Goal: Task Accomplishment & Management: Use online tool/utility

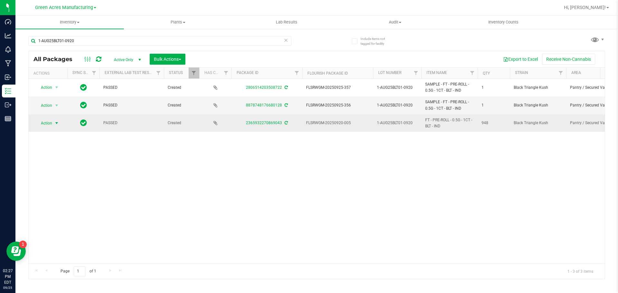
click at [54, 124] on span "select" at bounding box center [57, 123] width 8 height 9
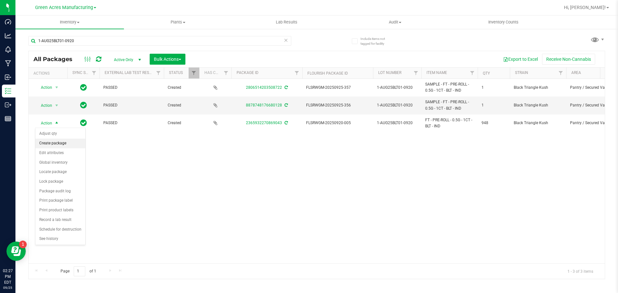
click at [53, 141] on li "Create package" at bounding box center [60, 144] width 50 height 10
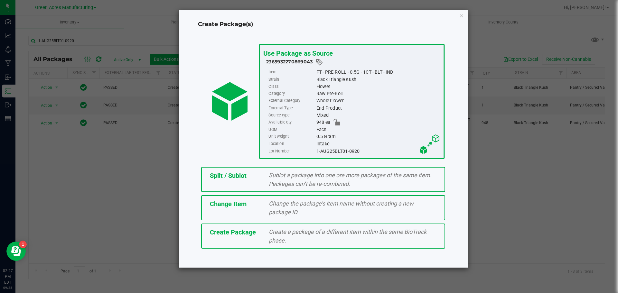
click at [236, 181] on div "Split / Sublot Sublot a package into one ore more packages of the same item. Pa…" at bounding box center [323, 179] width 244 height 25
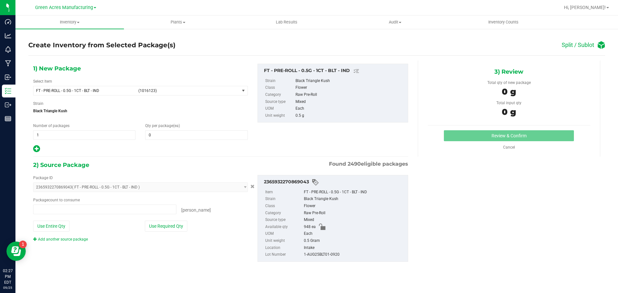
type input "0 ea"
click at [65, 135] on span "1 1" at bounding box center [84, 135] width 102 height 10
type input "37"
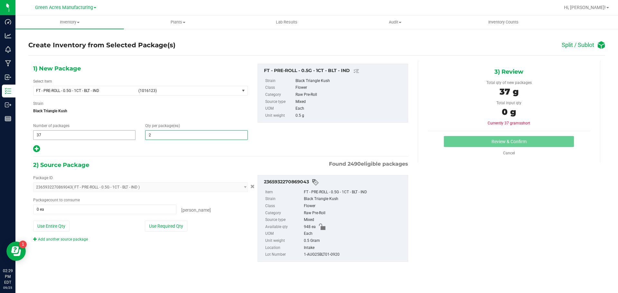
type input "25"
click at [39, 147] on icon at bounding box center [36, 149] width 7 height 8
type input "25"
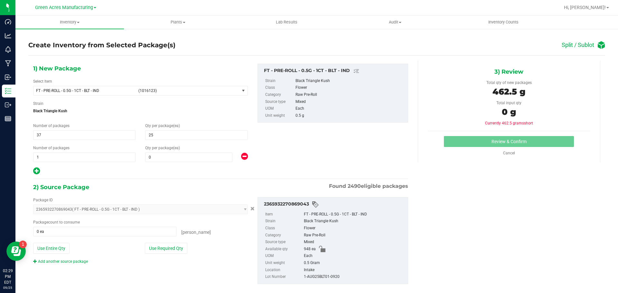
click at [208, 152] on div "Qty per package (ea) 0 0" at bounding box center [196, 153] width 112 height 17
click at [204, 155] on span at bounding box center [188, 158] width 87 height 10
type input "23"
click at [181, 251] on button "Use Required Qty" at bounding box center [166, 248] width 43 height 11
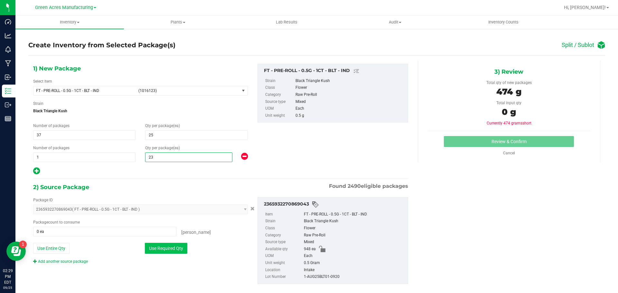
type input "948 ea"
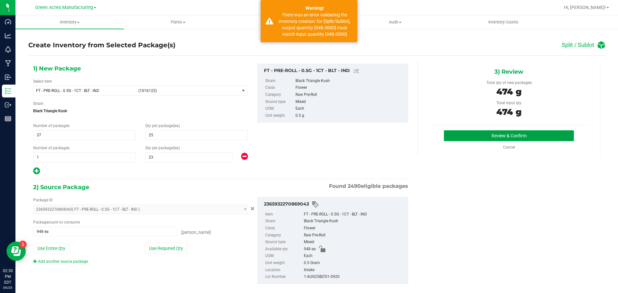
click at [444, 139] on button "Review & Confirm" at bounding box center [509, 135] width 130 height 11
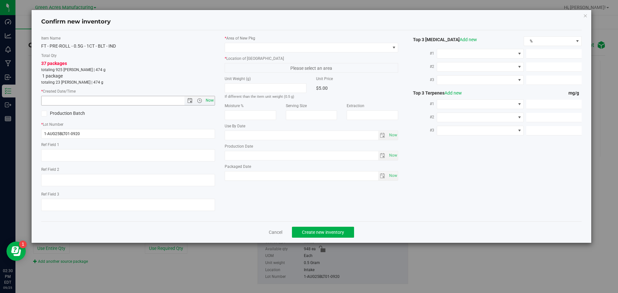
click at [210, 99] on span "Now" at bounding box center [209, 100] width 11 height 9
type input "9/25/2025 2:30 PM"
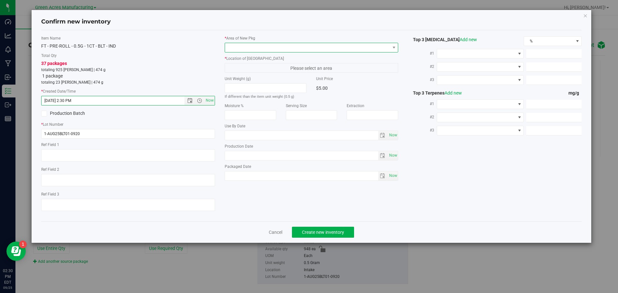
click at [238, 52] on span at bounding box center [307, 47] width 165 height 9
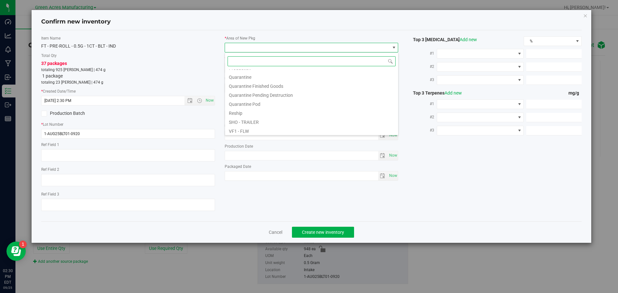
scroll to position [323, 0]
click at [248, 121] on li "VF2 - WHS" at bounding box center [311, 120] width 173 height 9
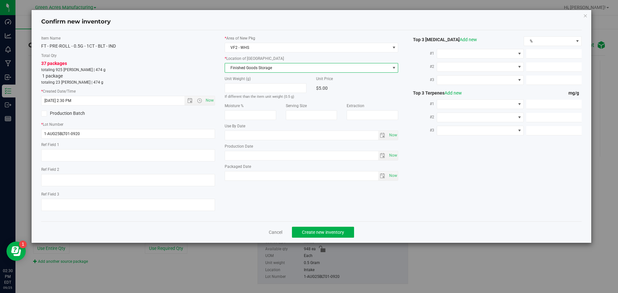
click at [281, 68] on span "Finished Goods Storage" at bounding box center [307, 67] width 165 height 9
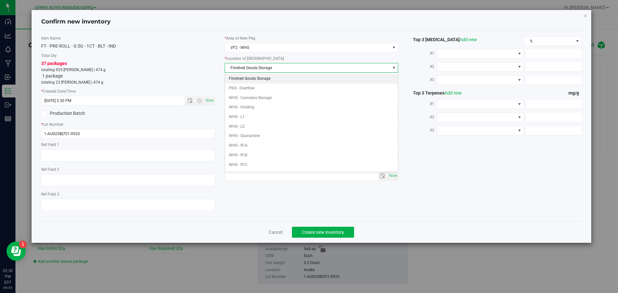
click at [269, 75] on li "Finished Goods Storage" at bounding box center [311, 79] width 173 height 10
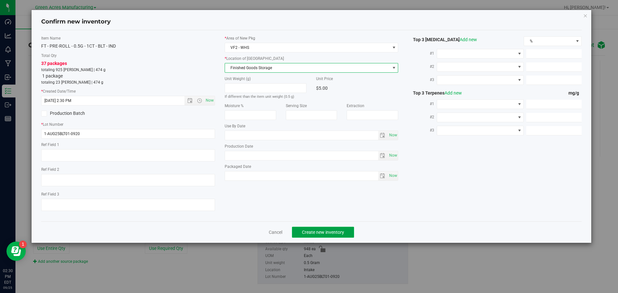
click at [321, 233] on span "Create new inventory" at bounding box center [323, 232] width 42 height 5
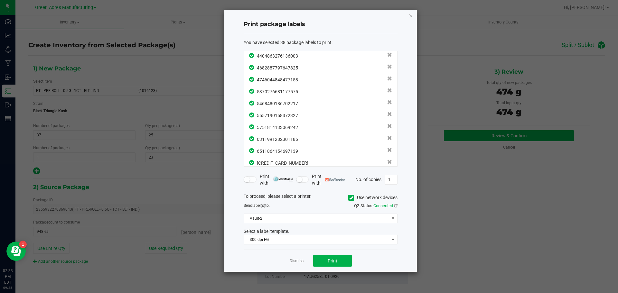
scroll to position [343, 0]
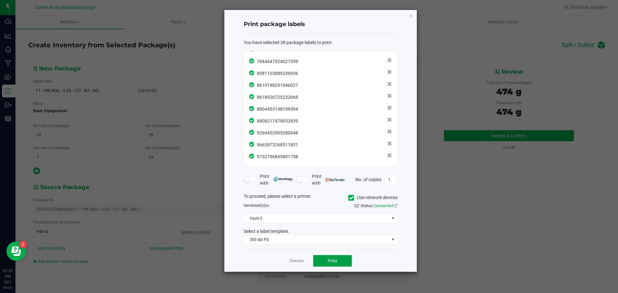
click at [333, 266] on button "Print" at bounding box center [332, 261] width 39 height 12
click at [296, 260] on app-cancel-button "Dismiss" at bounding box center [297, 261] width 14 height 7
click at [295, 260] on link "Dismiss" at bounding box center [297, 261] width 14 height 5
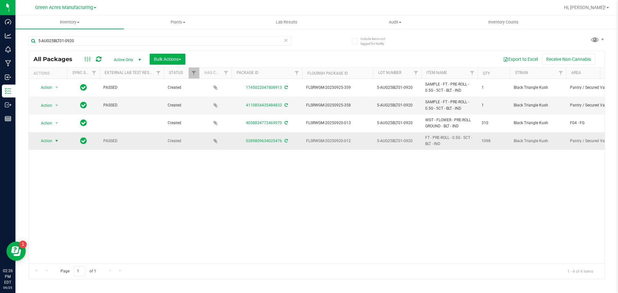
click at [48, 144] on span "Action" at bounding box center [43, 141] width 17 height 9
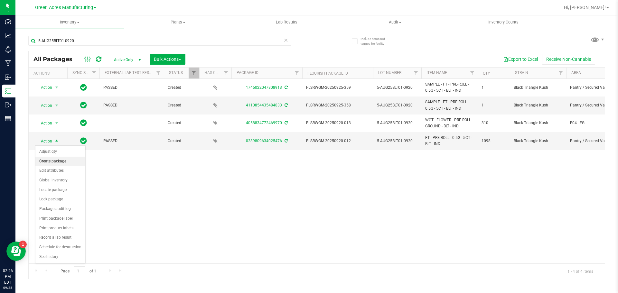
click at [61, 161] on li "Create package" at bounding box center [60, 162] width 50 height 10
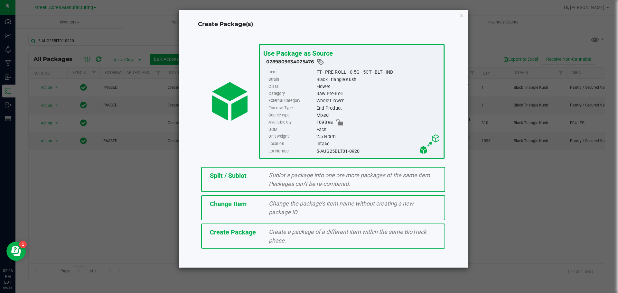
click at [221, 174] on span "Split / Sublot" at bounding box center [228, 176] width 37 height 8
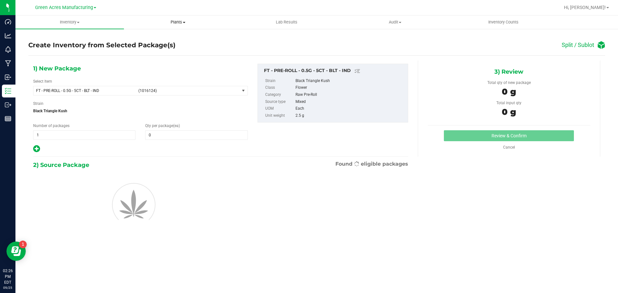
type input "0"
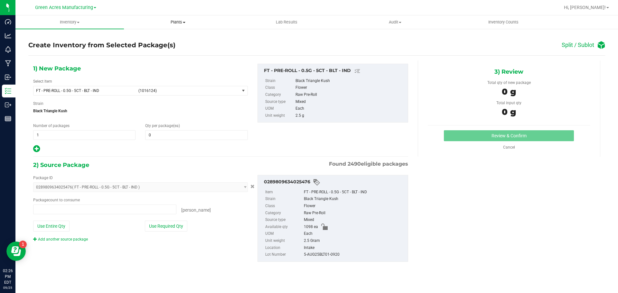
type input "0 ea"
click at [48, 136] on span "1 1" at bounding box center [84, 135] width 102 height 10
type input "91"
type input "12"
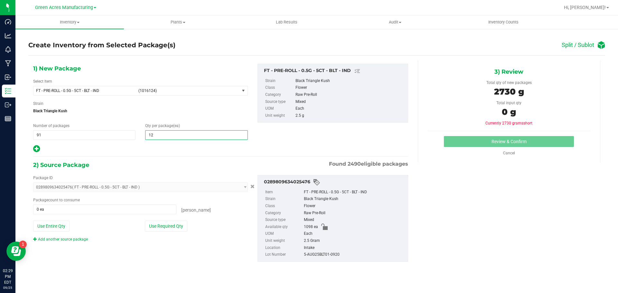
drag, startPoint x: 31, startPoint y: 148, endPoint x: 35, endPoint y: 148, distance: 3.5
click at [33, 148] on div "1) New Package Select Item FT - PRE-ROLL - 0.5G - 5CT - BLT - IND (1016124) FT …" at bounding box center [140, 109] width 225 height 90
click at [37, 149] on icon at bounding box center [36, 149] width 7 height 8
type input "12"
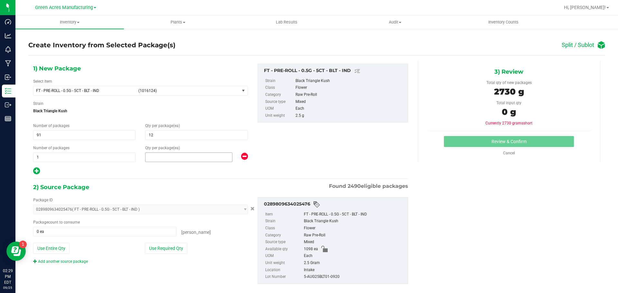
click at [185, 153] on span at bounding box center [188, 158] width 87 height 10
type input "6"
click at [151, 248] on button "Use Required Qty" at bounding box center [166, 248] width 43 height 11
type input "1098 ea"
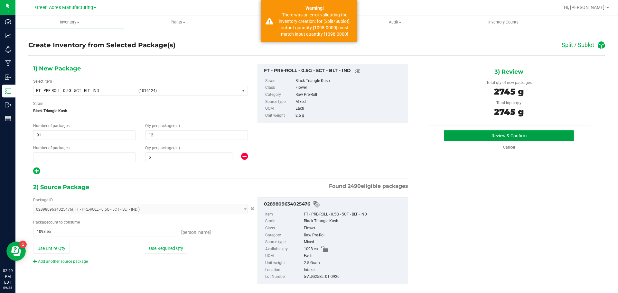
click at [465, 140] on button "Review & Confirm" at bounding box center [509, 135] width 130 height 11
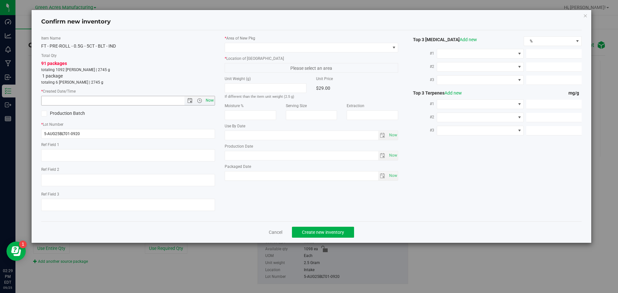
click at [210, 101] on span "Now" at bounding box center [209, 100] width 11 height 9
type input "9/25/2025 2:29 PM"
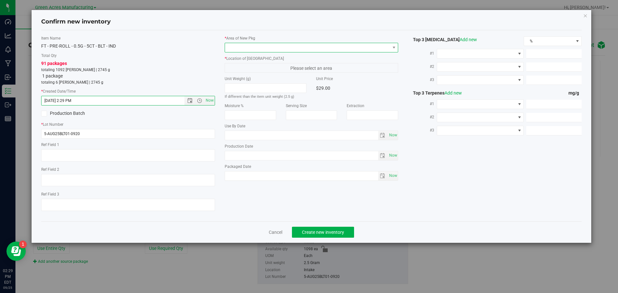
click at [252, 45] on span at bounding box center [307, 47] width 165 height 9
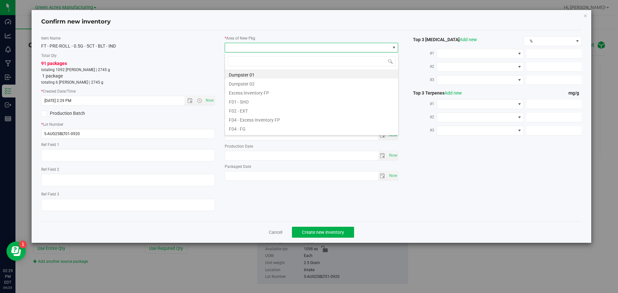
scroll to position [323, 0]
click at [254, 120] on li "VF2 - WHS" at bounding box center [311, 120] width 173 height 9
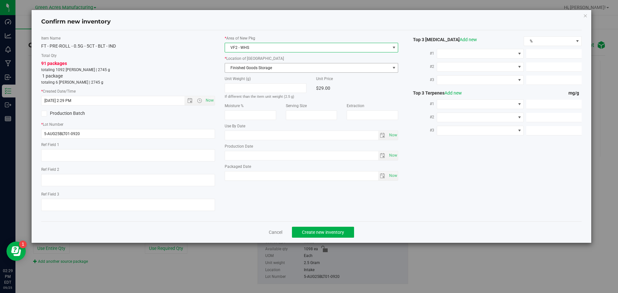
click at [257, 68] on span "Finished Goods Storage" at bounding box center [307, 67] width 165 height 9
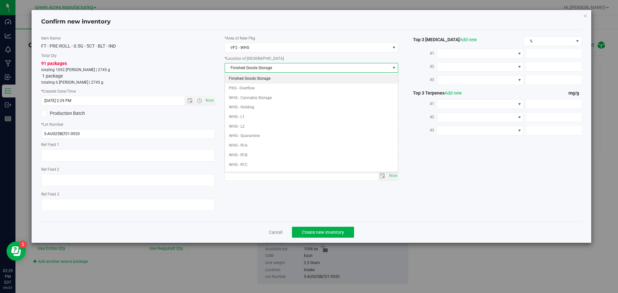
click at [257, 75] on li "Finished Goods Storage" at bounding box center [311, 79] width 173 height 10
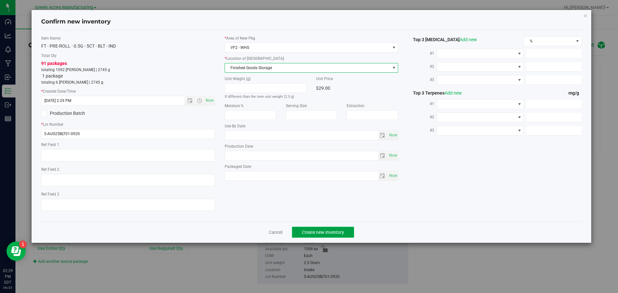
click at [326, 234] on span "Create new inventory" at bounding box center [323, 232] width 42 height 5
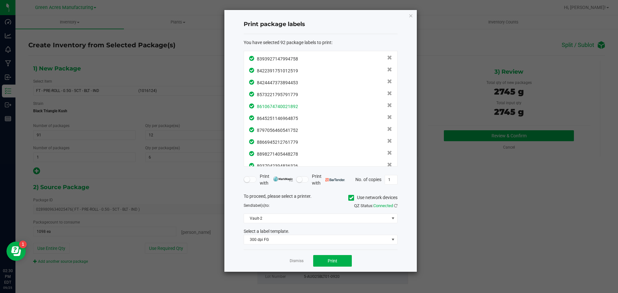
scroll to position [986, 0]
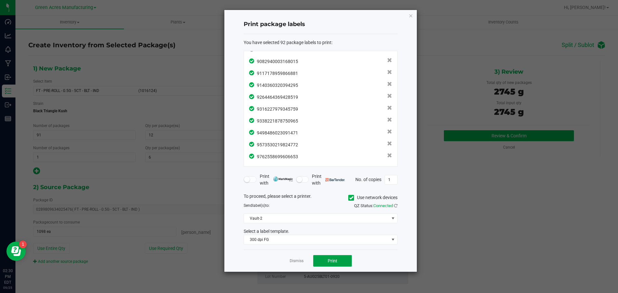
click at [342, 263] on button "Print" at bounding box center [332, 261] width 39 height 12
click at [301, 260] on link "Dismiss" at bounding box center [297, 261] width 14 height 5
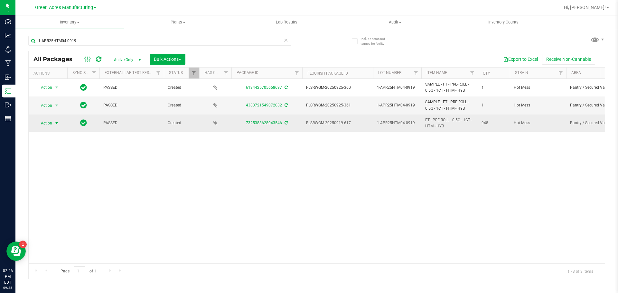
click at [48, 123] on span "Action" at bounding box center [43, 123] width 17 height 9
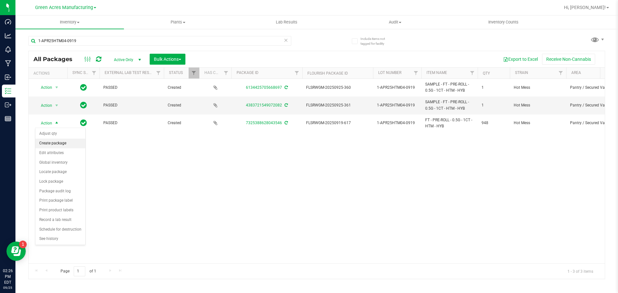
click at [67, 146] on li "Create package" at bounding box center [60, 144] width 50 height 10
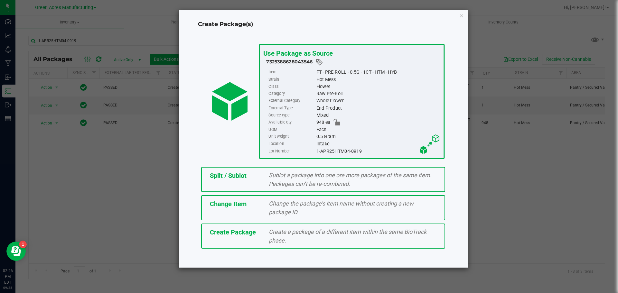
click at [256, 179] on div "Split / Sublot" at bounding box center [234, 176] width 59 height 10
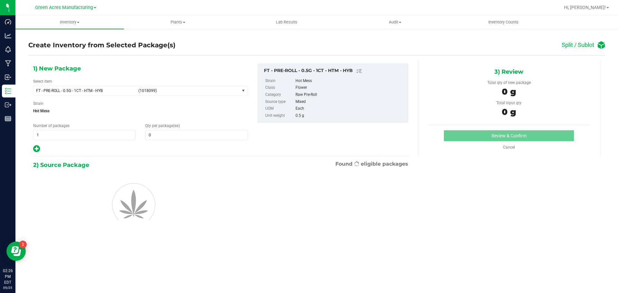
type input "0"
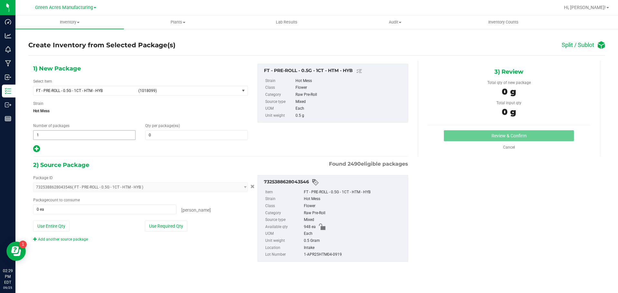
click at [83, 136] on span "1 1" at bounding box center [84, 135] width 102 height 10
type input "37"
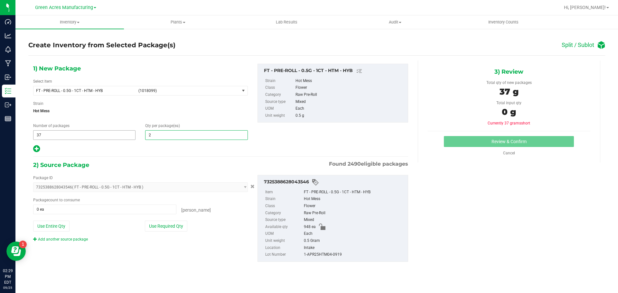
type input "25"
click at [36, 149] on icon at bounding box center [36, 149] width 7 height 8
type input "25"
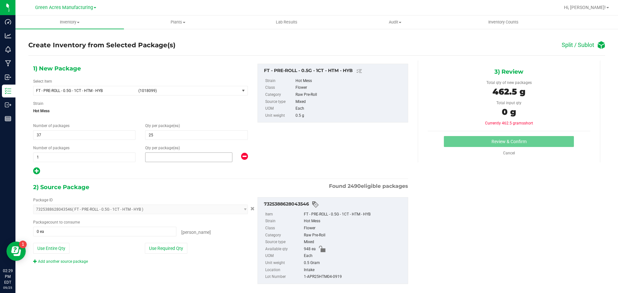
click at [148, 158] on span at bounding box center [188, 158] width 87 height 10
type input "23"
click at [165, 245] on button "Use Required Qty" at bounding box center [166, 248] width 43 height 11
type input "948 ea"
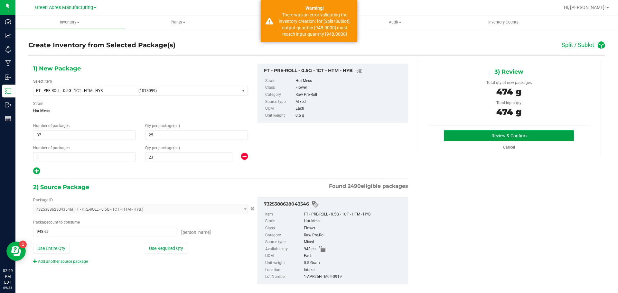
click at [455, 134] on button "Review & Confirm" at bounding box center [509, 135] width 130 height 11
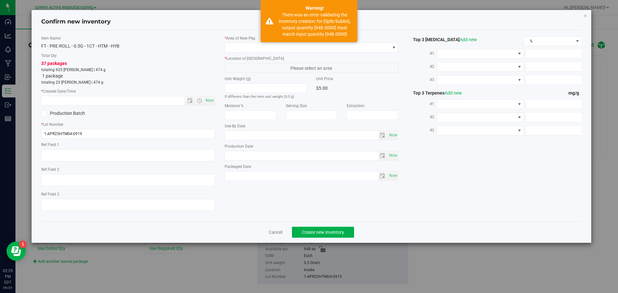
type textarea "SS PR"
click at [211, 99] on span "Now" at bounding box center [209, 100] width 11 height 9
type input "9/25/2025 2:29 PM"
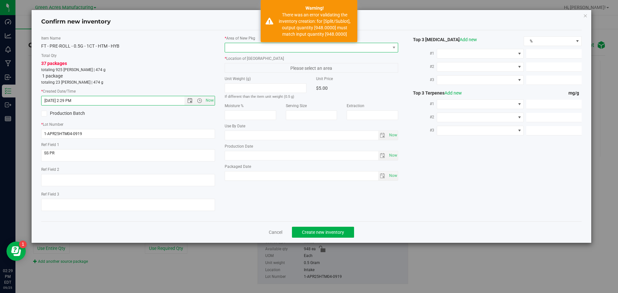
click at [231, 45] on span at bounding box center [307, 47] width 165 height 9
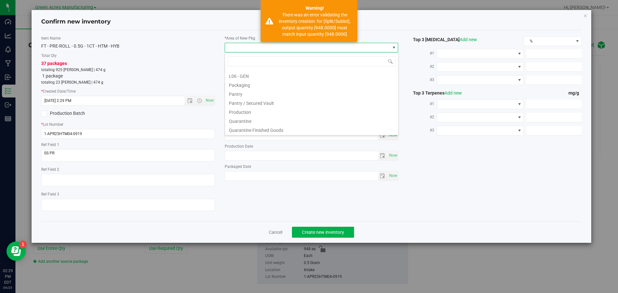
scroll to position [323, 0]
click at [254, 123] on li "VF2 - WHS" at bounding box center [311, 120] width 173 height 9
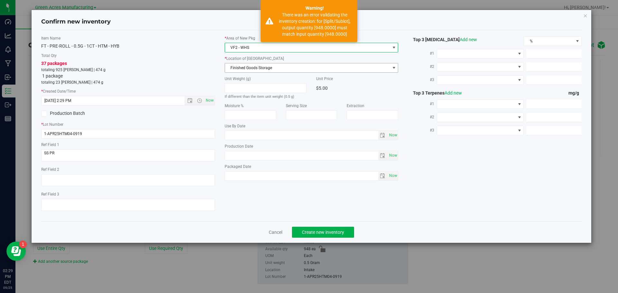
click at [264, 67] on span "Finished Goods Storage" at bounding box center [307, 67] width 165 height 9
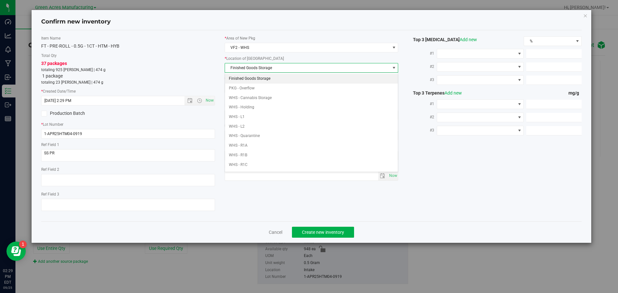
click at [260, 77] on li "Finished Goods Storage" at bounding box center [311, 79] width 173 height 10
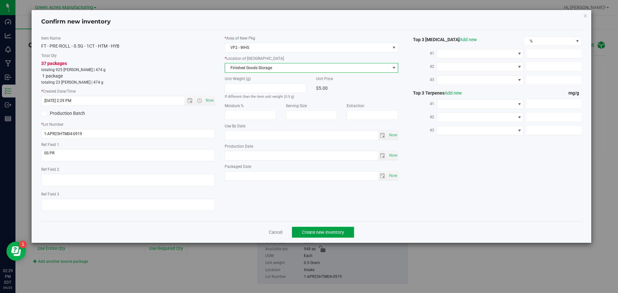
click at [329, 230] on span "Create new inventory" at bounding box center [323, 232] width 42 height 5
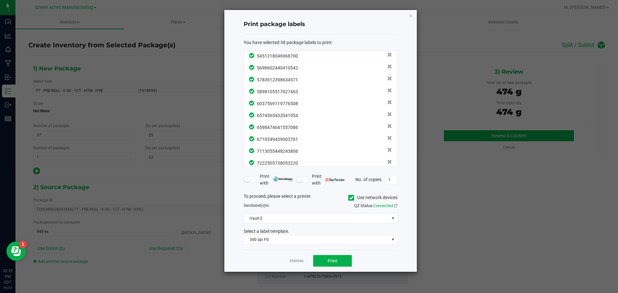
scroll to position [343, 0]
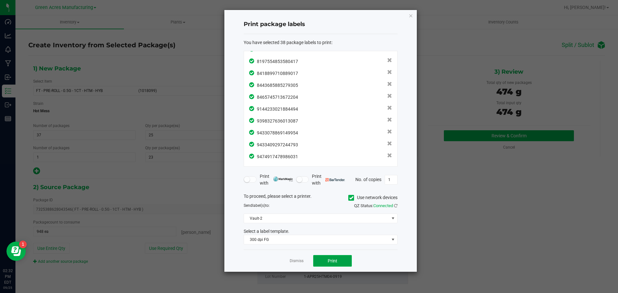
click at [338, 257] on button "Print" at bounding box center [332, 261] width 39 height 12
click at [297, 262] on link "Dismiss" at bounding box center [297, 261] width 14 height 5
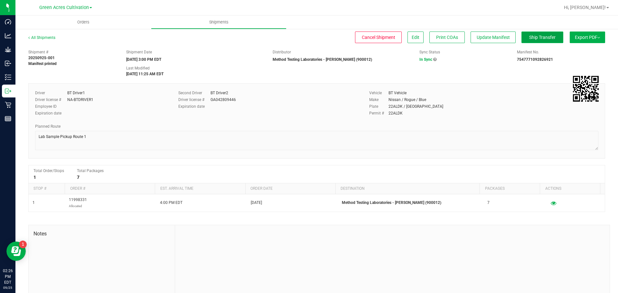
click at [535, 34] on button "Ship Transfer" at bounding box center [543, 38] width 42 height 12
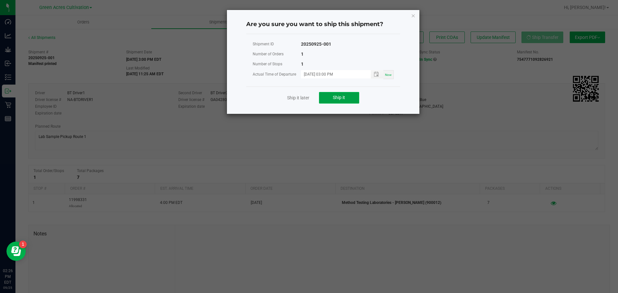
click at [339, 96] on span "Ship it" at bounding box center [339, 97] width 12 height 5
click at [352, 92] on button "Ship it" at bounding box center [339, 98] width 40 height 12
click at [345, 100] on span "Ship it" at bounding box center [339, 97] width 12 height 5
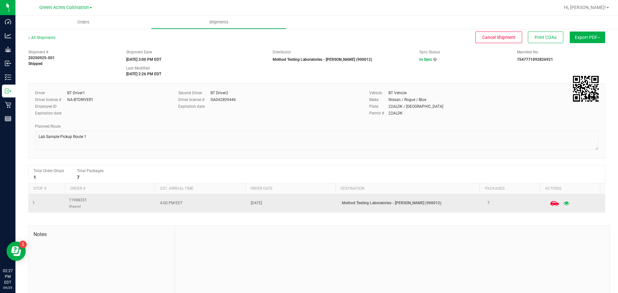
click at [550, 206] on icon at bounding box center [554, 203] width 8 height 8
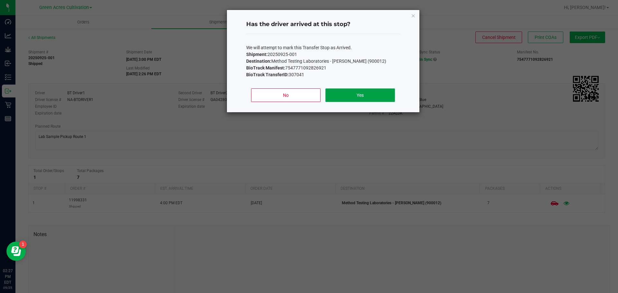
click at [379, 96] on button "Yes" at bounding box center [360, 96] width 69 height 14
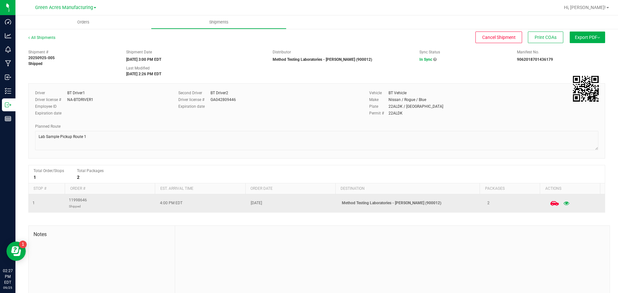
click at [550, 204] on icon at bounding box center [554, 203] width 8 height 8
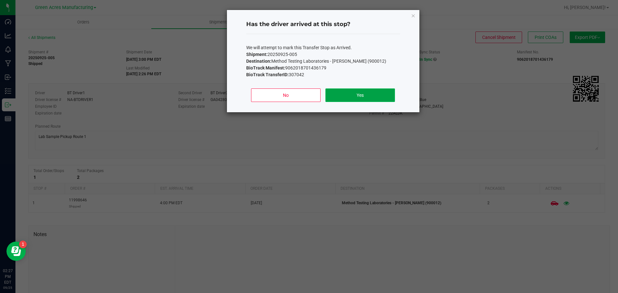
click at [363, 99] on button "Yes" at bounding box center [360, 96] width 69 height 14
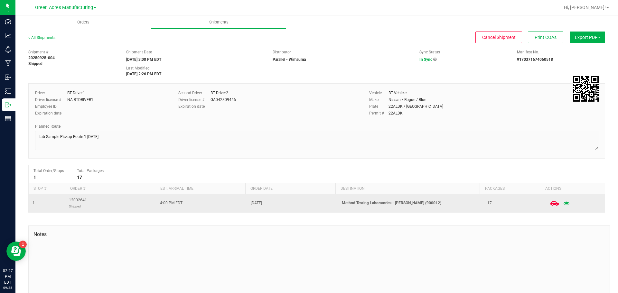
click at [550, 206] on icon at bounding box center [554, 203] width 8 height 8
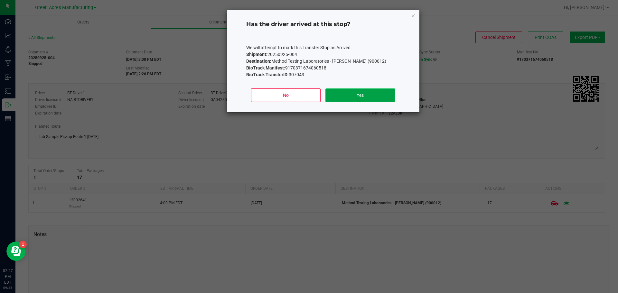
click at [363, 97] on button "Yes" at bounding box center [360, 96] width 69 height 14
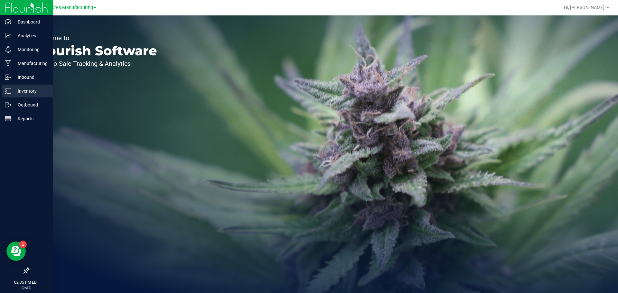
click at [17, 91] on p "Inventory" at bounding box center [30, 91] width 39 height 8
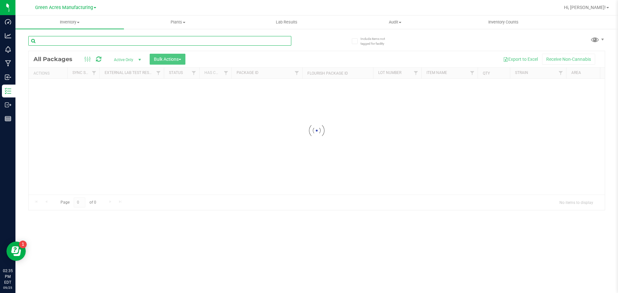
click at [62, 43] on input "text" at bounding box center [159, 41] width 263 height 10
paste input "WNQ250917LCR1-0918"
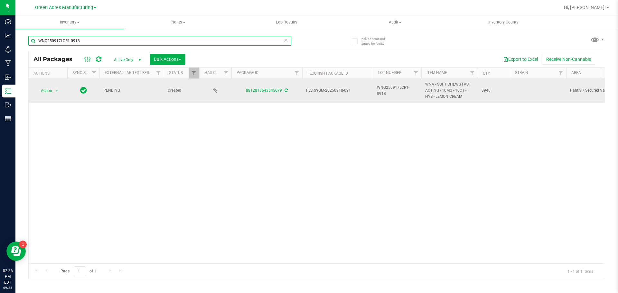
type input "WNQ250917LCR1-0918"
click at [285, 91] on icon at bounding box center [286, 91] width 3 height 4
click at [47, 92] on span "Action" at bounding box center [43, 90] width 17 height 9
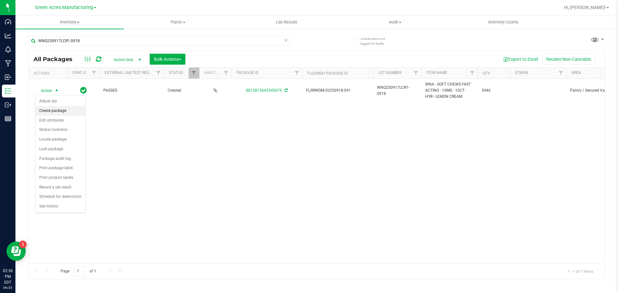
click at [60, 112] on li "Create package" at bounding box center [60, 111] width 50 height 10
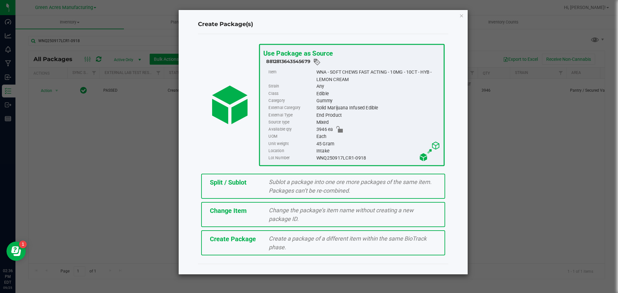
click at [249, 238] on span "Create Package" at bounding box center [233, 239] width 46 height 8
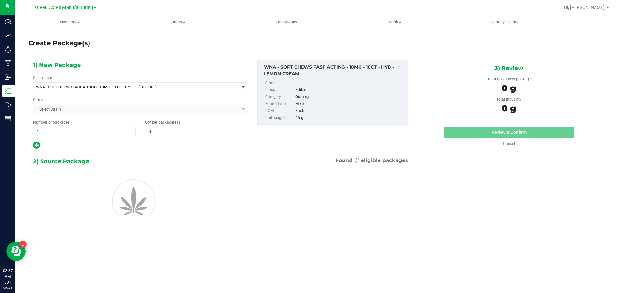
type input "0"
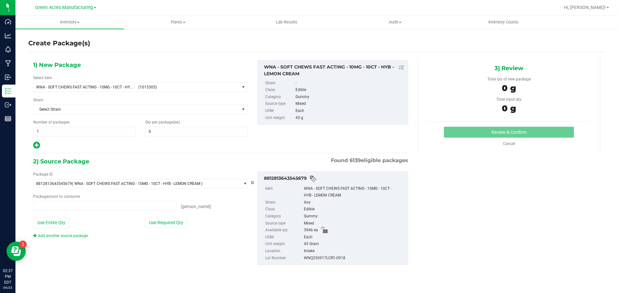
type input "0 ea"
click at [106, 85] on span "WNA - SOFT CHEWS FAST ACTING - 10MG - 10CT - HYB - LEMON CREAM" at bounding box center [85, 87] width 99 height 5
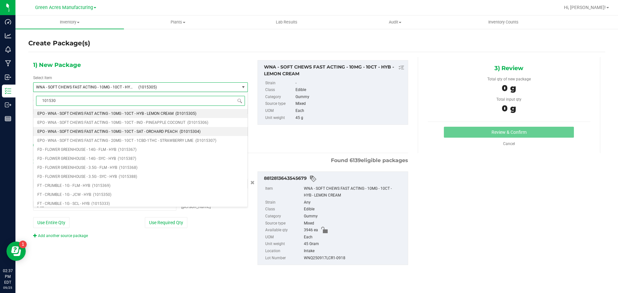
type input "1015305"
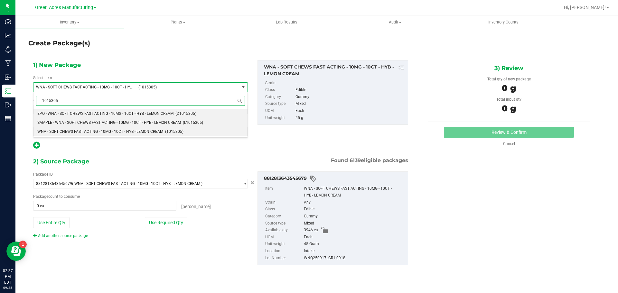
click at [86, 124] on span "SAMPLE - WNA - SOFT CHEWS FAST ACTING - 10MG - 10CT - HYB - LEMON CREAM" at bounding box center [109, 122] width 144 height 5
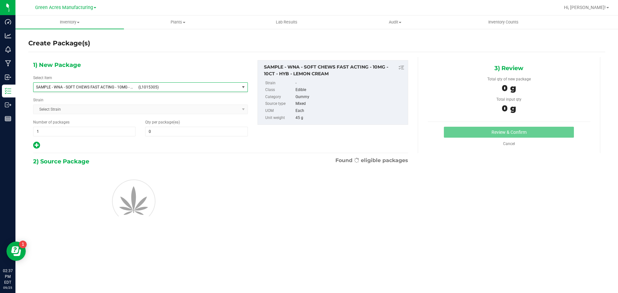
type input "0"
click at [76, 133] on span "1 1" at bounding box center [84, 132] width 102 height 10
type input "2"
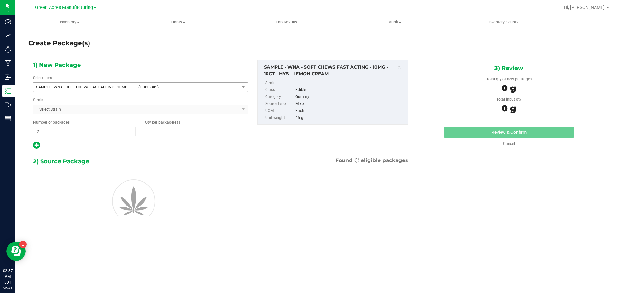
type input "1"
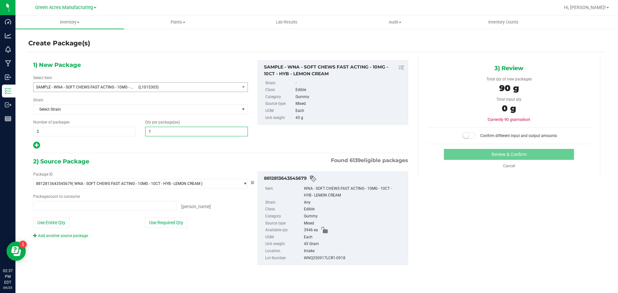
type input "0 ea"
type input "1"
click at [151, 225] on button "Use Required Qty" at bounding box center [166, 222] width 43 height 11
type input "2 ea"
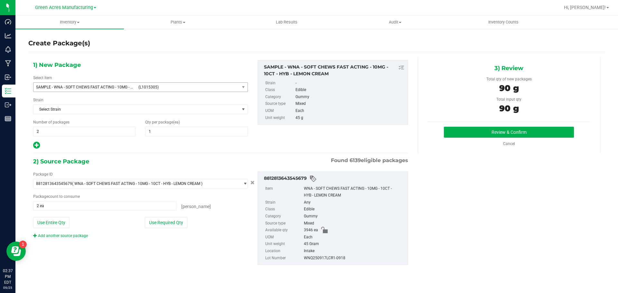
click at [474, 140] on div "Review & Confirm Cancel" at bounding box center [509, 137] width 163 height 20
click at [472, 135] on button "Review & Confirm" at bounding box center [509, 132] width 130 height 11
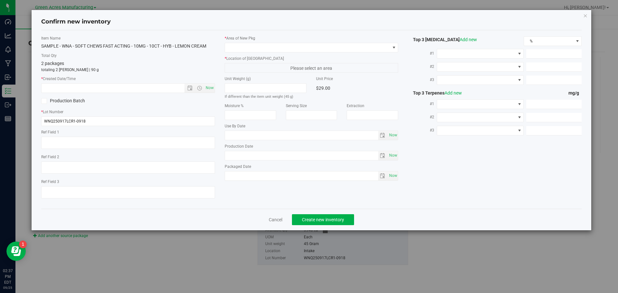
type input "[DATE]"
click at [209, 86] on span "Now" at bounding box center [209, 87] width 11 height 9
type input "[DATE] 2:37 PM"
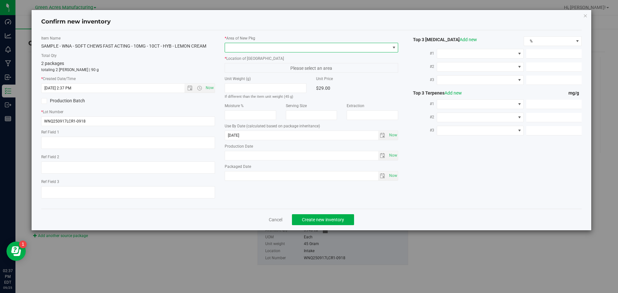
click at [290, 46] on span at bounding box center [307, 47] width 165 height 9
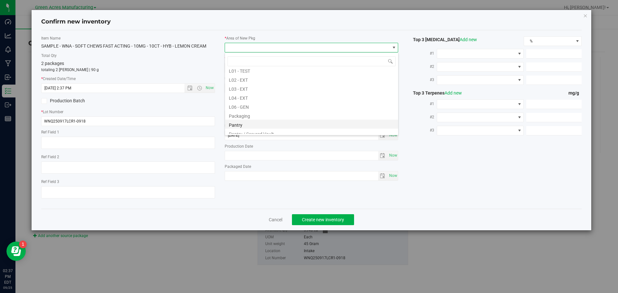
scroll to position [162, 0]
click at [264, 103] on li "Pantry / Secured Vault" at bounding box center [311, 101] width 173 height 9
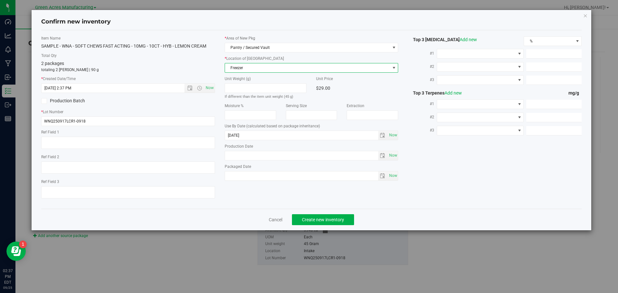
click at [282, 66] on span "Freezer" at bounding box center [307, 67] width 165 height 9
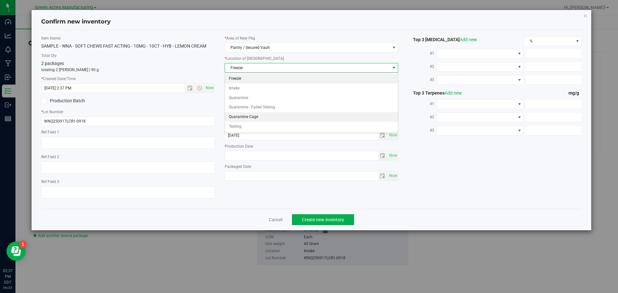
click at [256, 115] on li "Quarantine Cage" at bounding box center [311, 117] width 173 height 10
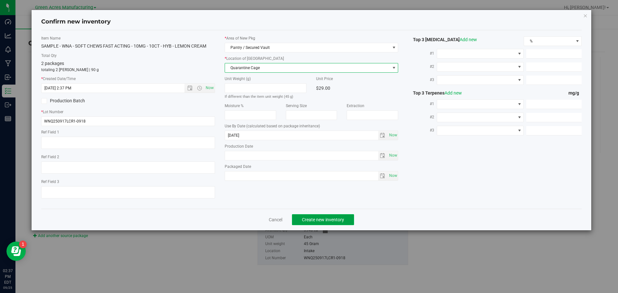
click at [337, 217] on span "Create new inventory" at bounding box center [323, 219] width 42 height 5
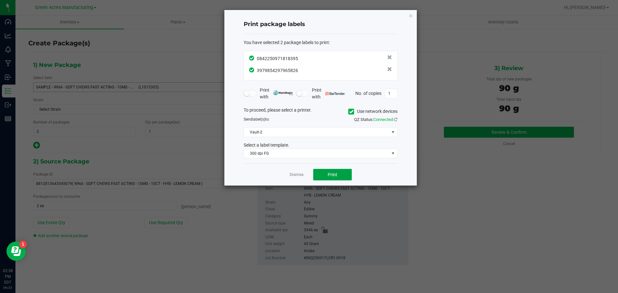
click at [338, 172] on button "Print" at bounding box center [332, 175] width 39 height 12
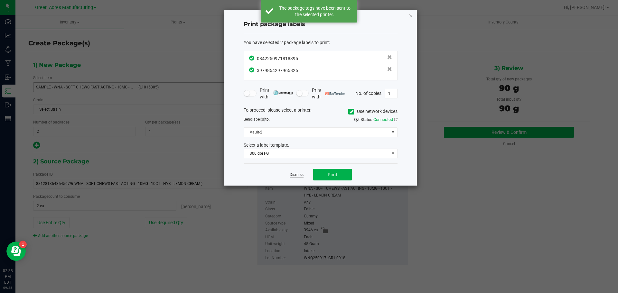
click at [301, 176] on link "Dismiss" at bounding box center [297, 174] width 14 height 5
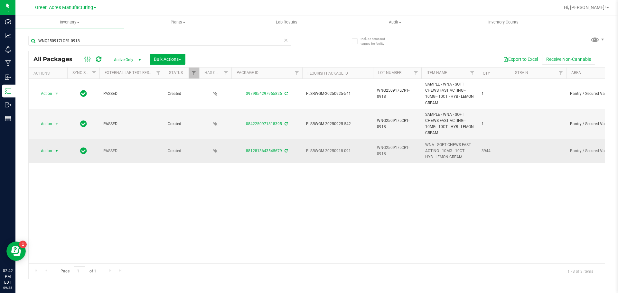
click at [45, 154] on span "Action" at bounding box center [43, 151] width 17 height 9
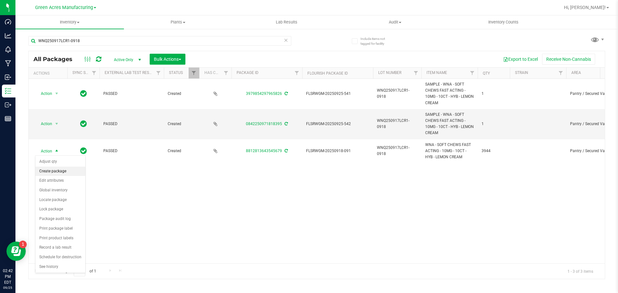
click at [50, 170] on li "Create package" at bounding box center [60, 172] width 50 height 10
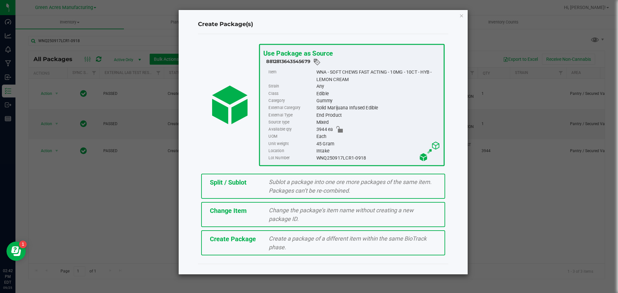
click at [262, 190] on div "Split / Sublot Sublot a package into one ore more packages of the same item. Pa…" at bounding box center [323, 186] width 244 height 25
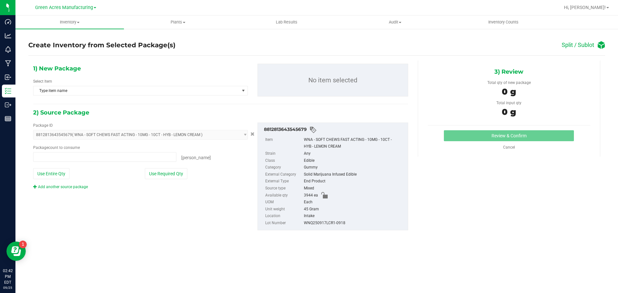
type input "0 ea"
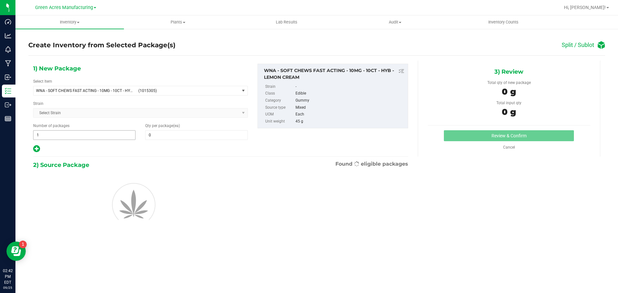
click at [106, 135] on span "1 1" at bounding box center [84, 135] width 102 height 10
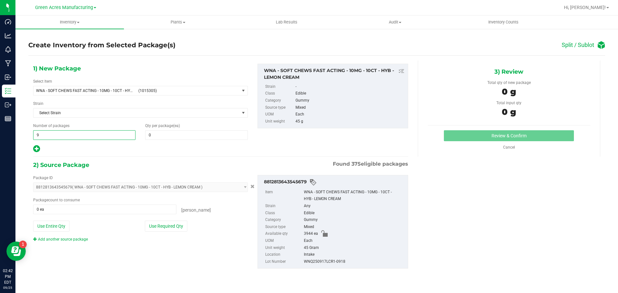
type input "98"
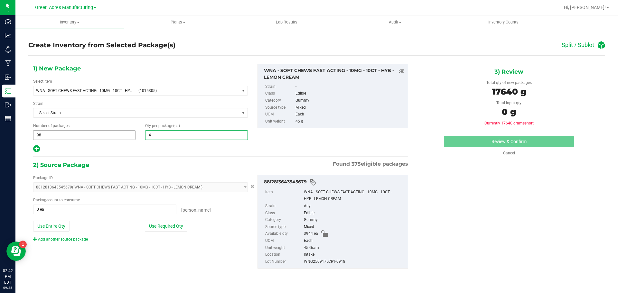
type input "40"
drag, startPoint x: 44, startPoint y: 148, endPoint x: 40, endPoint y: 148, distance: 4.8
click at [43, 148] on div at bounding box center [140, 149] width 215 height 8
click at [40, 148] on icon at bounding box center [36, 149] width 7 height 8
type input "40"
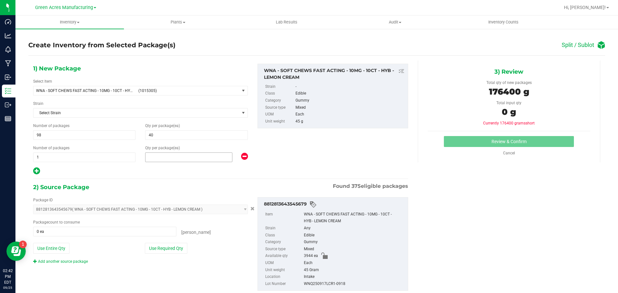
click at [189, 159] on span at bounding box center [188, 158] width 87 height 10
type input "24"
drag, startPoint x: 158, startPoint y: 246, endPoint x: 158, endPoint y: 252, distance: 5.8
click at [158, 250] on button "Use Required Qty" at bounding box center [166, 248] width 43 height 11
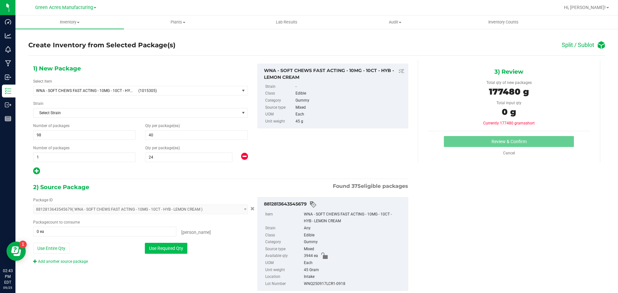
type input "3944 ea"
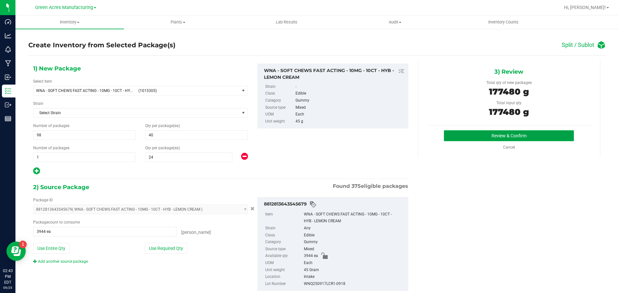
click at [521, 136] on button "Review & Confirm" at bounding box center [509, 135] width 130 height 11
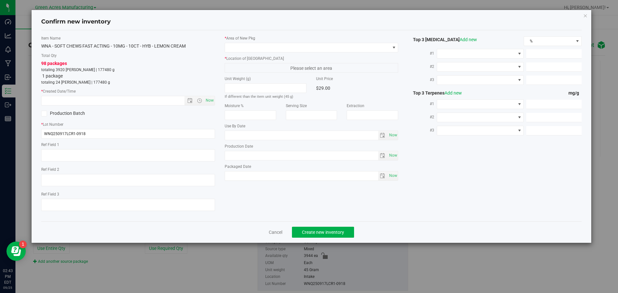
type input "[DATE]"
click at [213, 102] on span "Now" at bounding box center [209, 100] width 11 height 9
type input "[DATE] 2:43 PM"
click at [254, 42] on div "* Area of [GEOGRAPHIC_DATA]" at bounding box center [312, 43] width 174 height 17
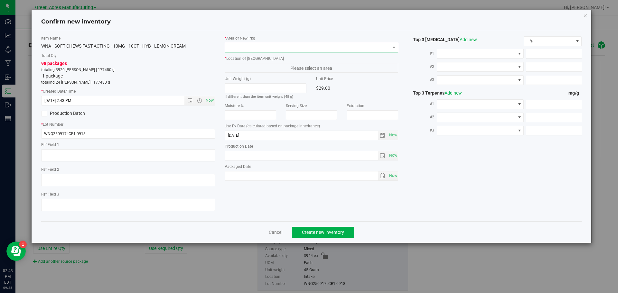
click at [258, 46] on span at bounding box center [307, 47] width 165 height 9
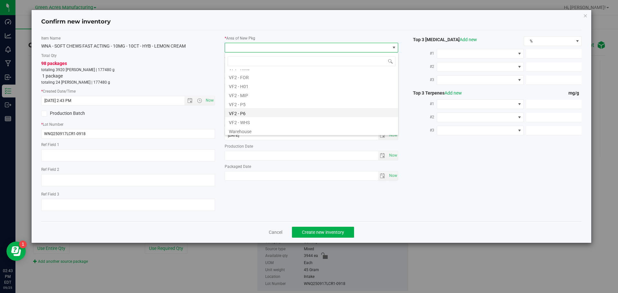
scroll to position [323, 0]
click at [285, 117] on li "VF2 - WHS" at bounding box center [311, 120] width 173 height 9
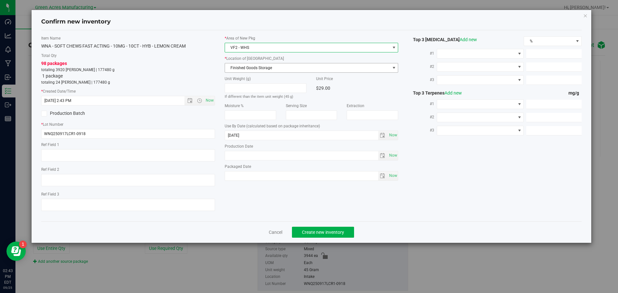
click at [252, 66] on span "Finished Goods Storage" at bounding box center [307, 67] width 165 height 9
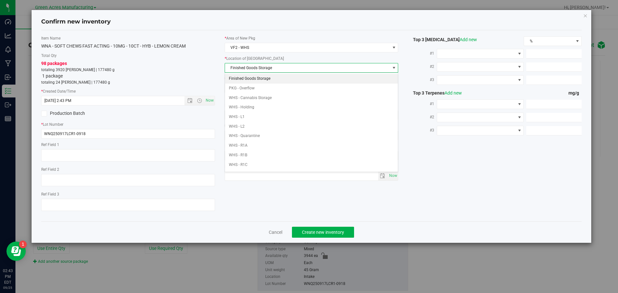
click at [255, 76] on li "Finished Goods Storage" at bounding box center [311, 79] width 173 height 10
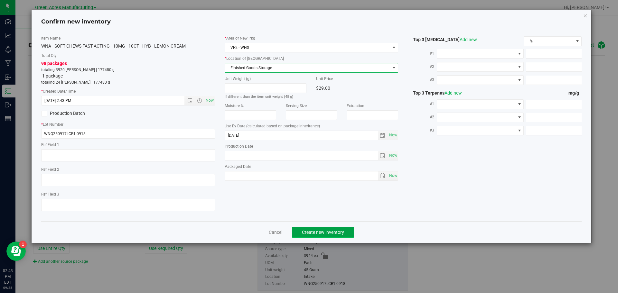
click at [320, 235] on button "Create new inventory" at bounding box center [323, 232] width 62 height 11
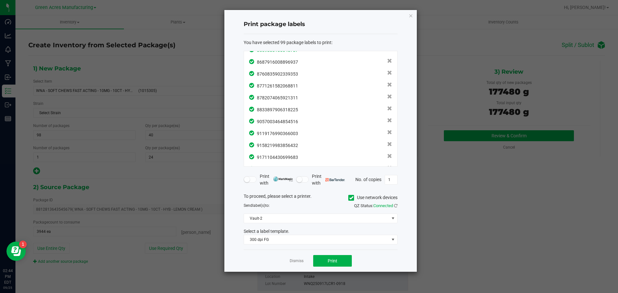
scroll to position [1070, 0]
click at [328, 263] on span "Print" at bounding box center [333, 261] width 10 height 5
click at [298, 259] on link "Dismiss" at bounding box center [297, 261] width 14 height 5
